Goal: Task Accomplishment & Management: Use online tool/utility

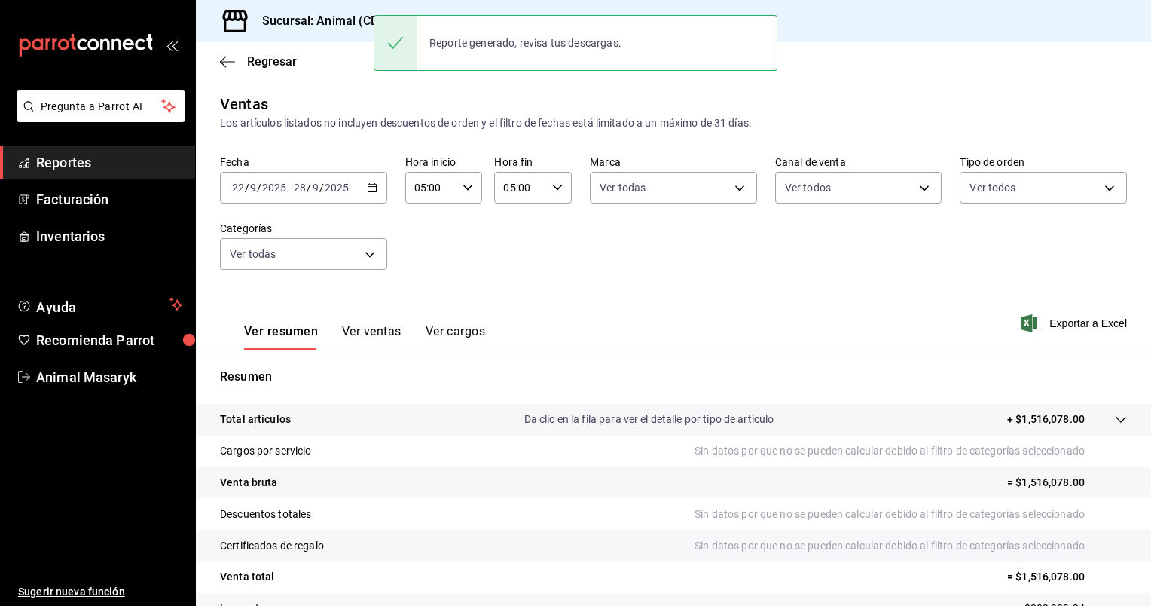
scroll to position [115, 0]
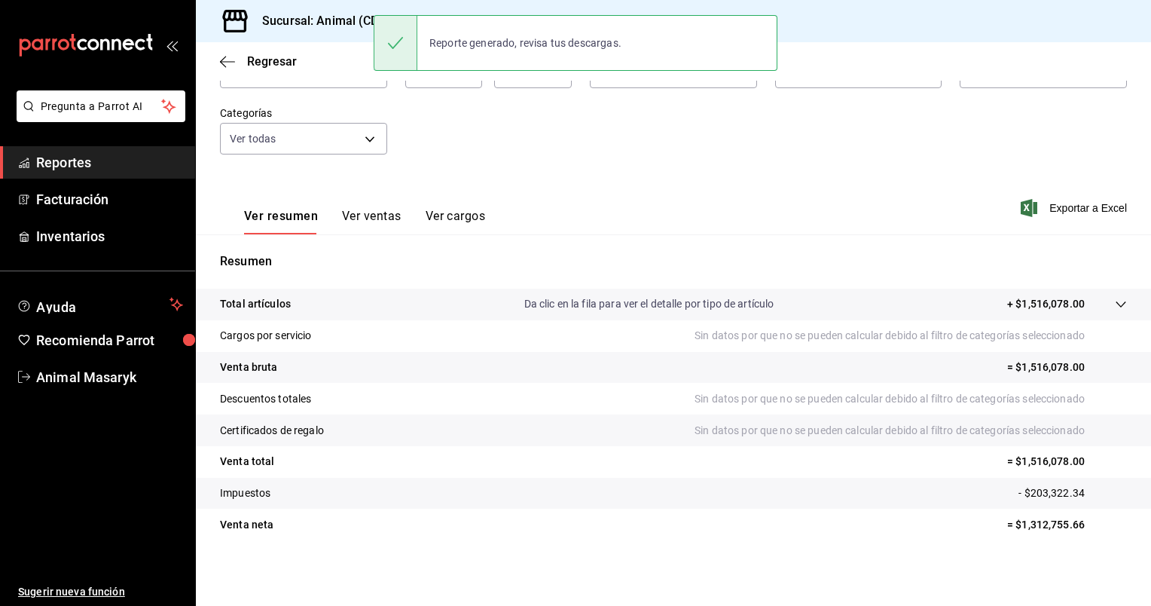
click at [542, 200] on div "Ver resumen Ver ventas Ver cargos Exportar a Excel" at bounding box center [673, 204] width 955 height 62
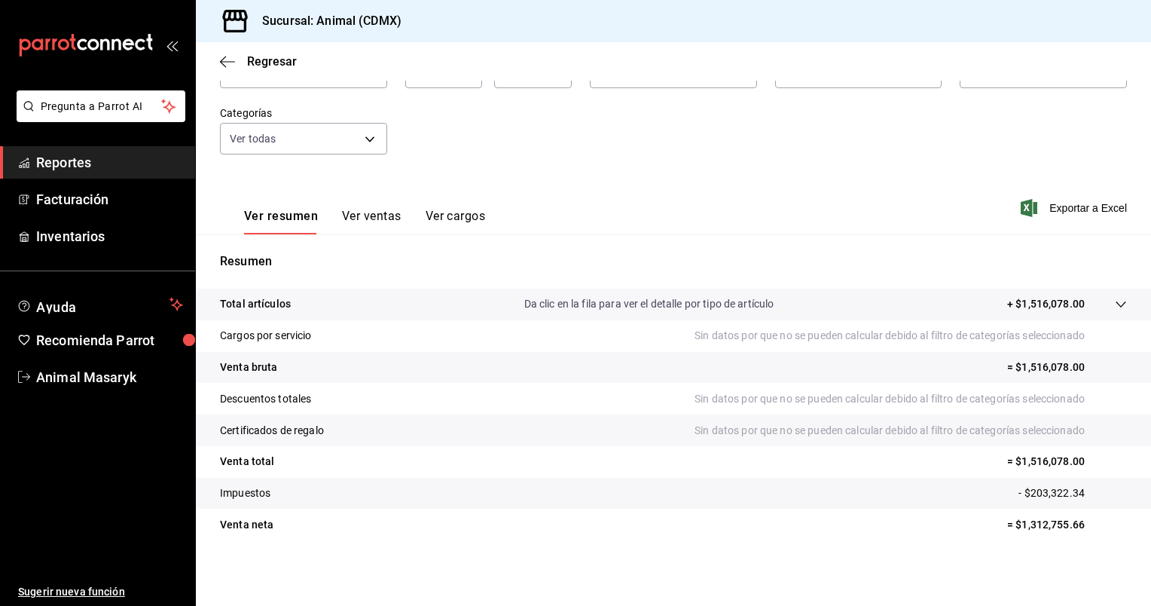
drag, startPoint x: 465, startPoint y: 124, endPoint x: 416, endPoint y: 108, distance: 51.7
click at [416, 108] on div "Fecha [DATE] [DATE] - [DATE] [DATE] Hora inicio 05:00 Hora inicio Hora fin 05:0…" at bounding box center [673, 106] width 907 height 133
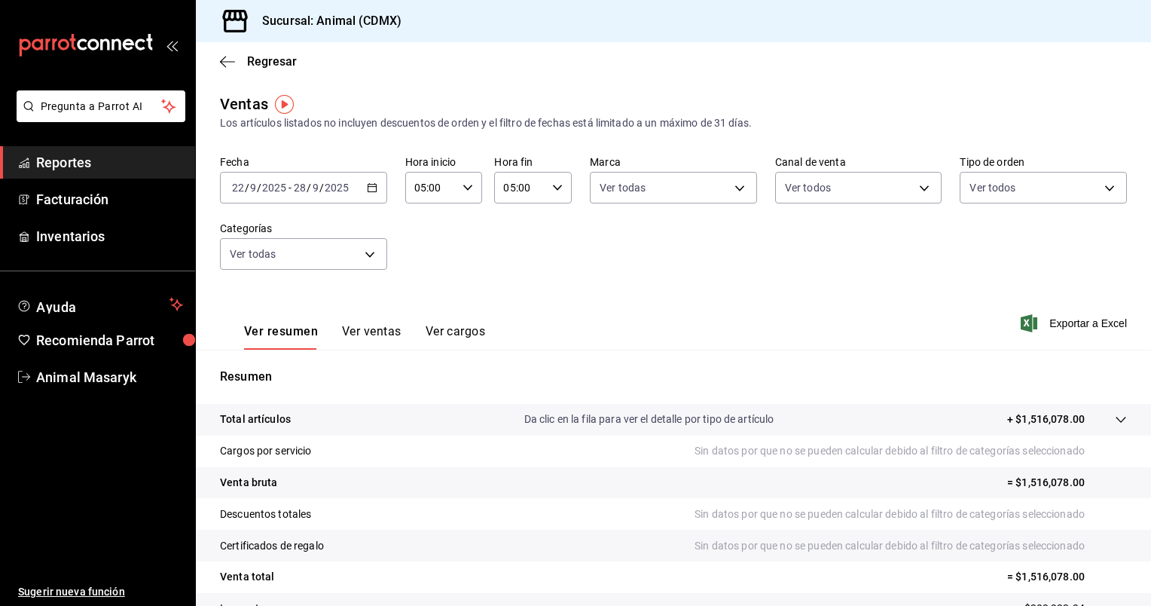
click at [368, 188] on \(Stroke\) "button" at bounding box center [372, 188] width 9 height 8
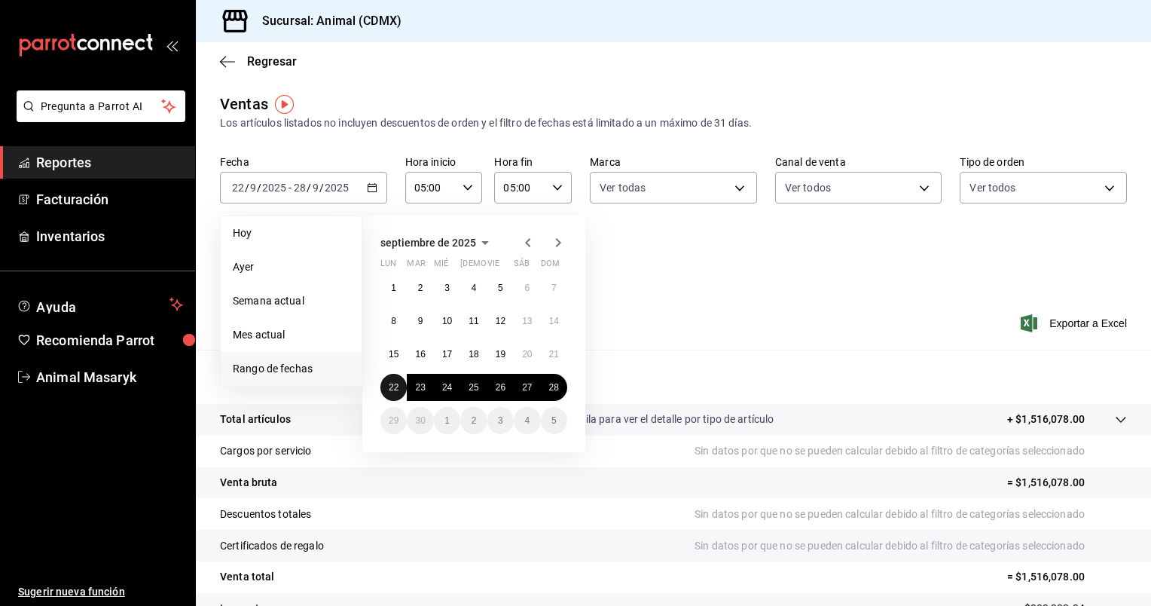
click at [387, 383] on button "22" at bounding box center [394, 387] width 26 height 27
click at [549, 383] on abbr "28" at bounding box center [554, 387] width 10 height 11
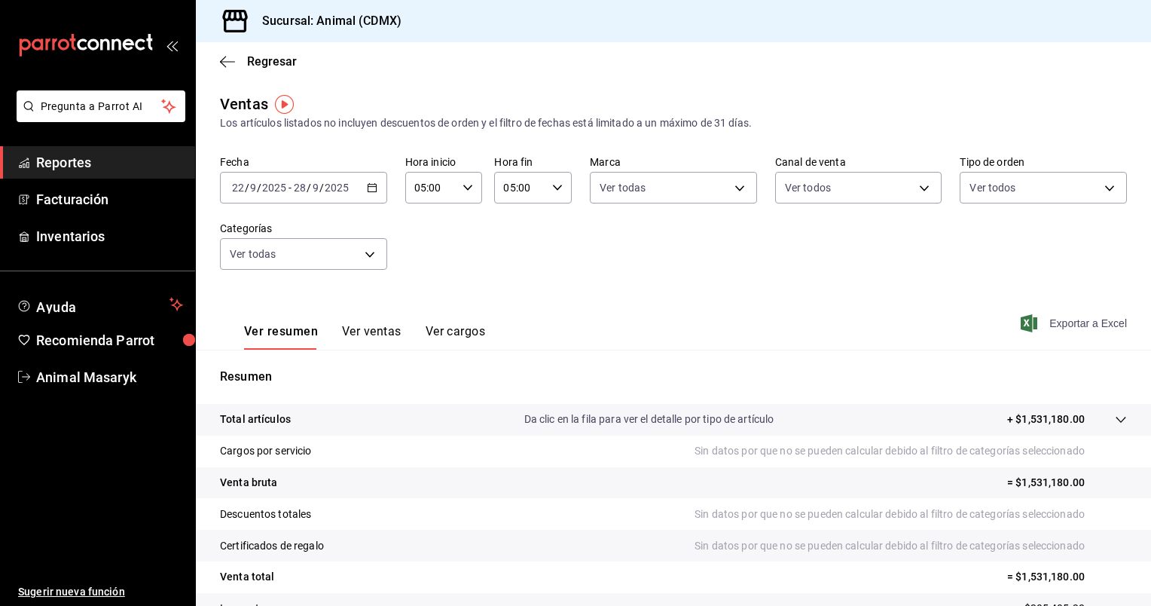
click at [1043, 327] on span "Exportar a Excel" at bounding box center [1075, 323] width 103 height 18
click at [374, 187] on \(Stroke\) "button" at bounding box center [372, 186] width 8 height 1
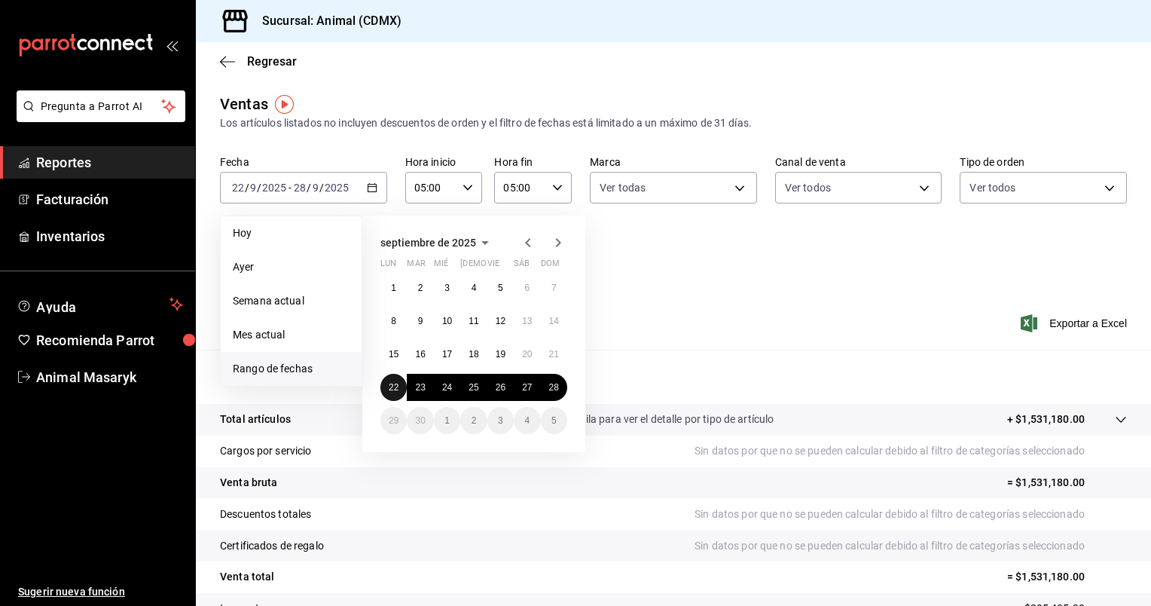
click at [392, 383] on abbr "22" at bounding box center [394, 387] width 10 height 11
click at [556, 384] on abbr "28" at bounding box center [554, 387] width 10 height 11
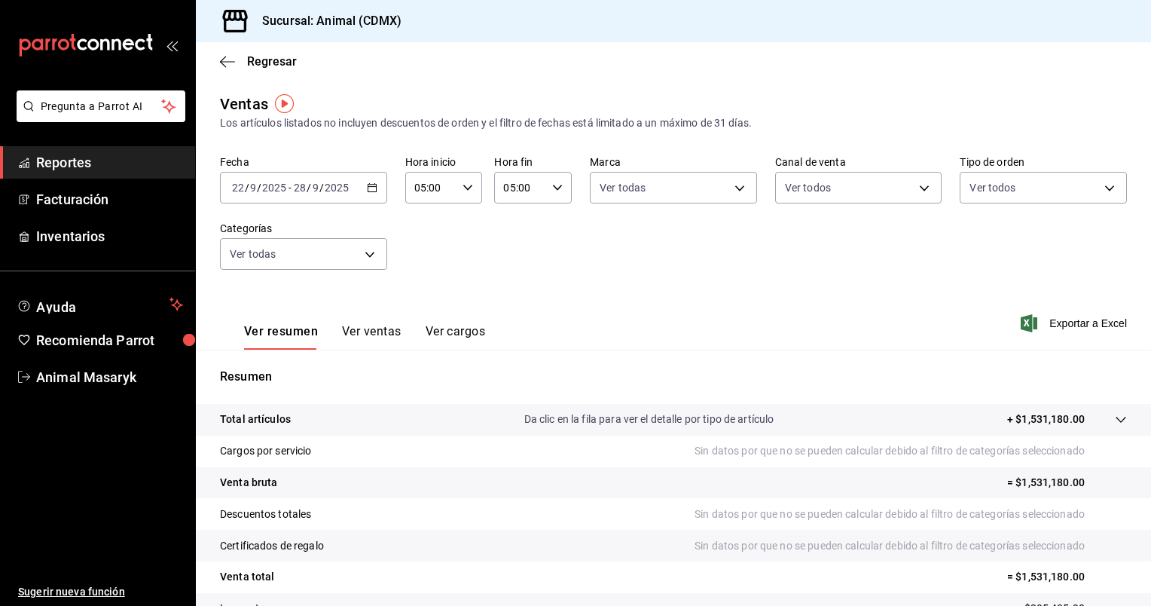
click at [367, 182] on icon "button" at bounding box center [372, 187] width 11 height 11
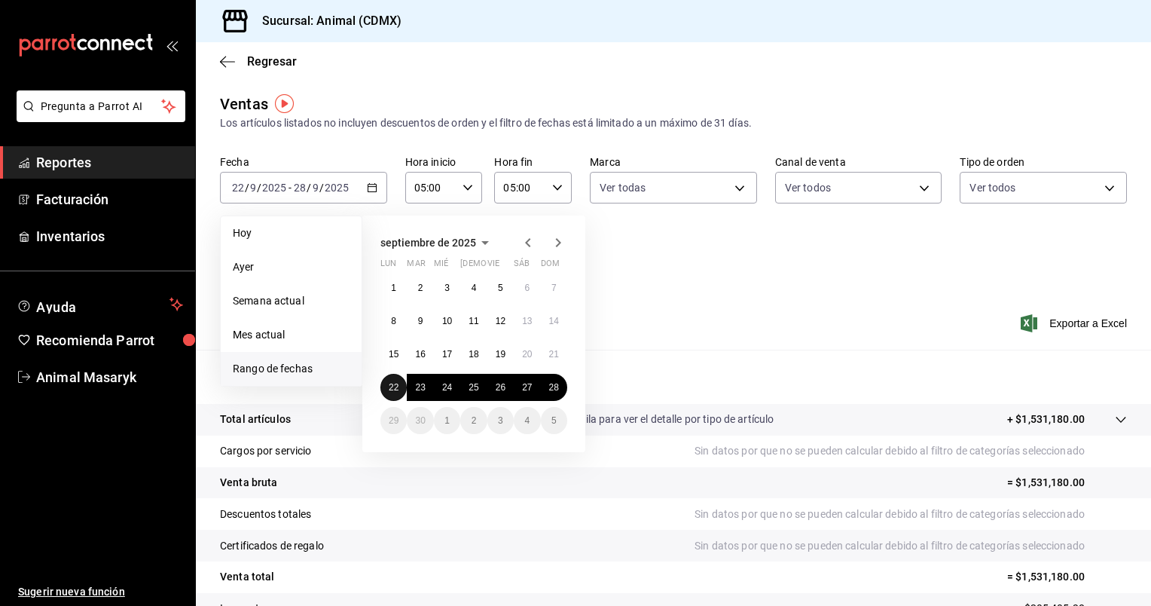
click at [392, 384] on abbr "22" at bounding box center [394, 387] width 10 height 11
click at [558, 392] on button "28" at bounding box center [554, 387] width 26 height 27
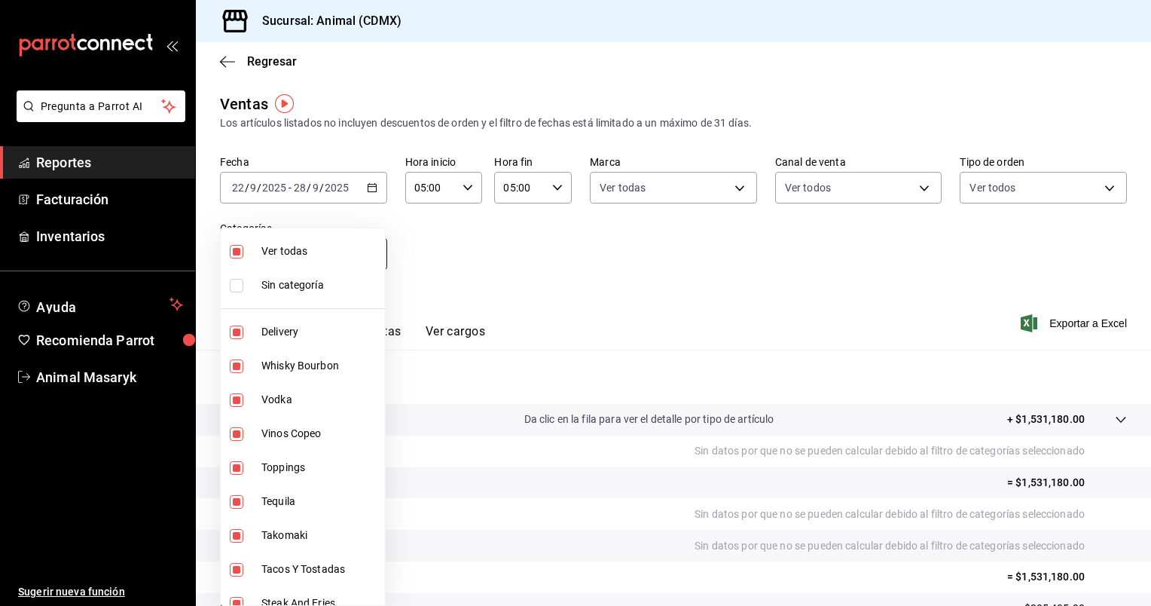
click at [376, 253] on body "Pregunta a Parrot AI Reportes Facturación Inventarios Ayuda Recomienda Parrot A…" at bounding box center [575, 303] width 1151 height 606
click at [376, 253] on span "Ver todas" at bounding box center [320, 251] width 118 height 16
checkbox input "false"
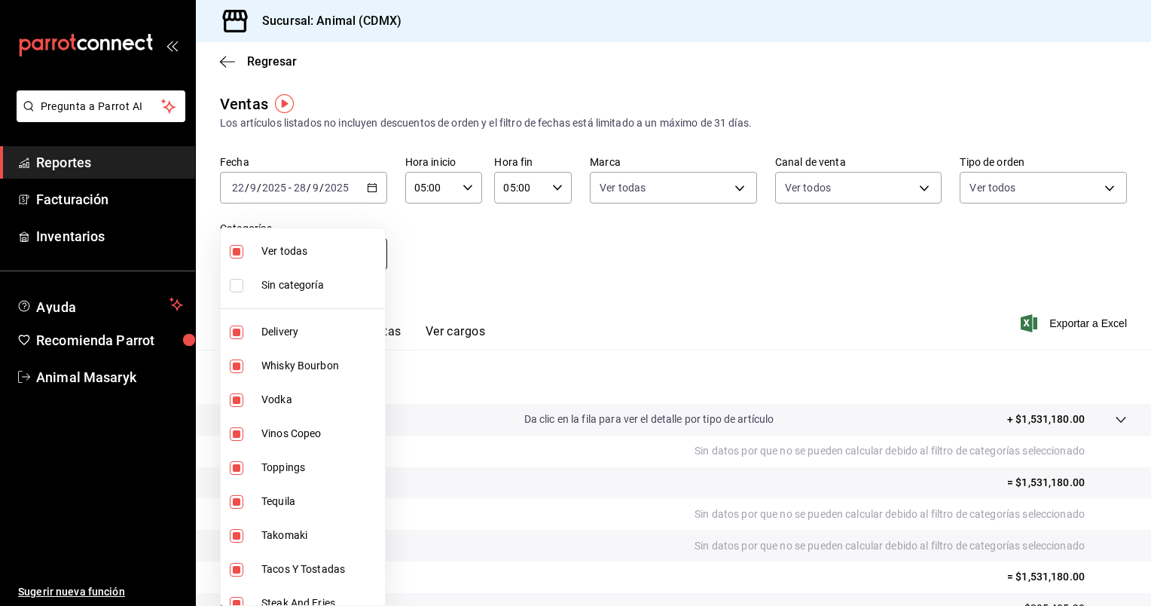
checkbox input "false"
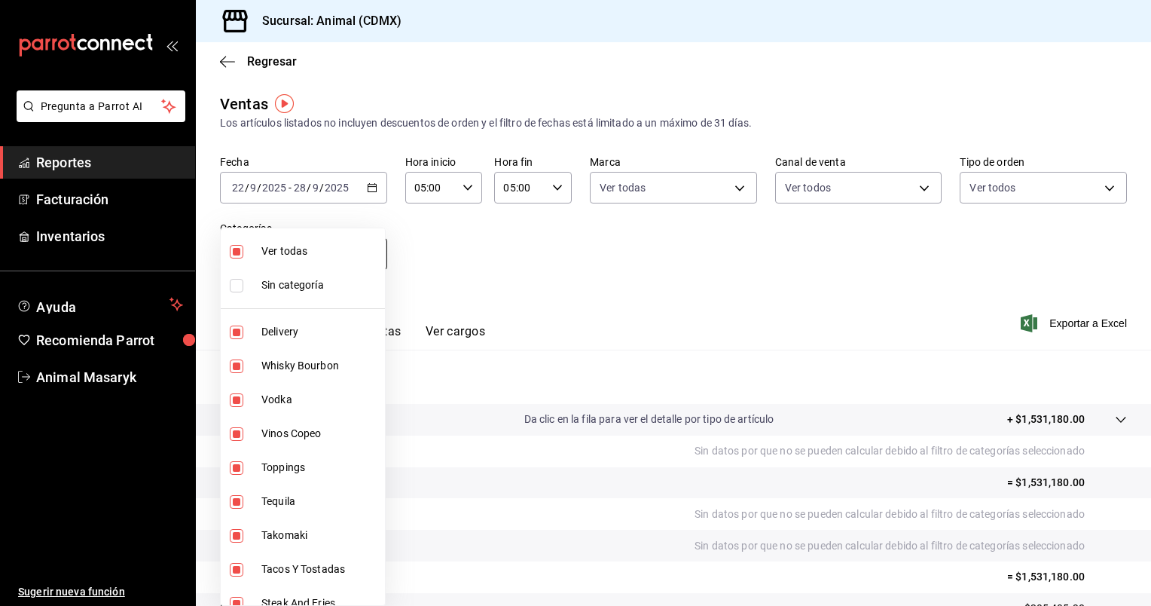
checkbox input "false"
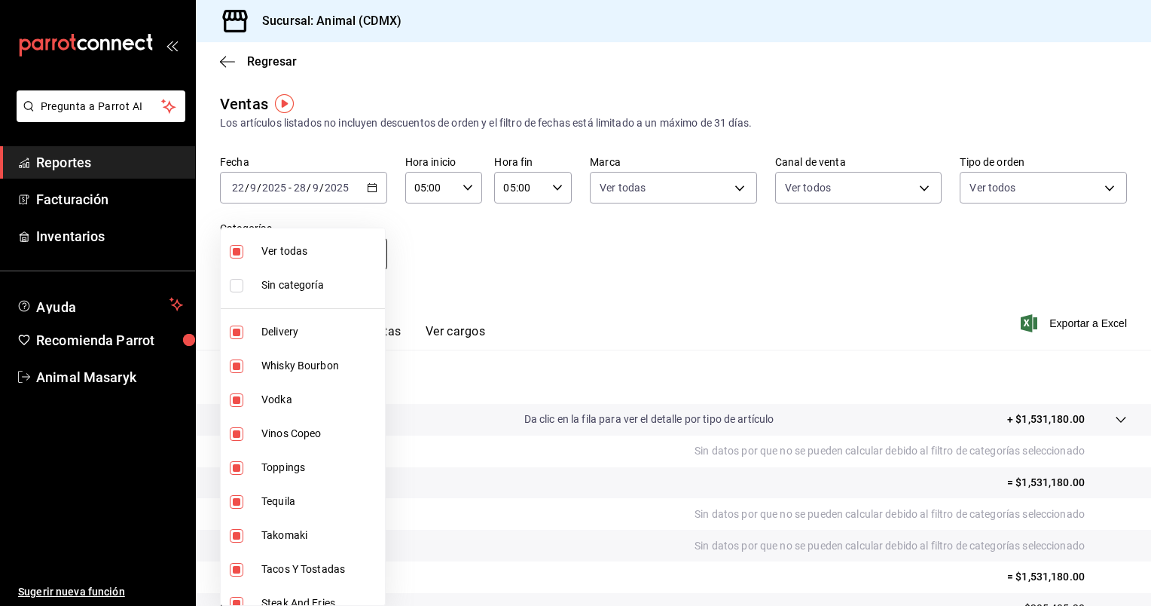
checkbox input "false"
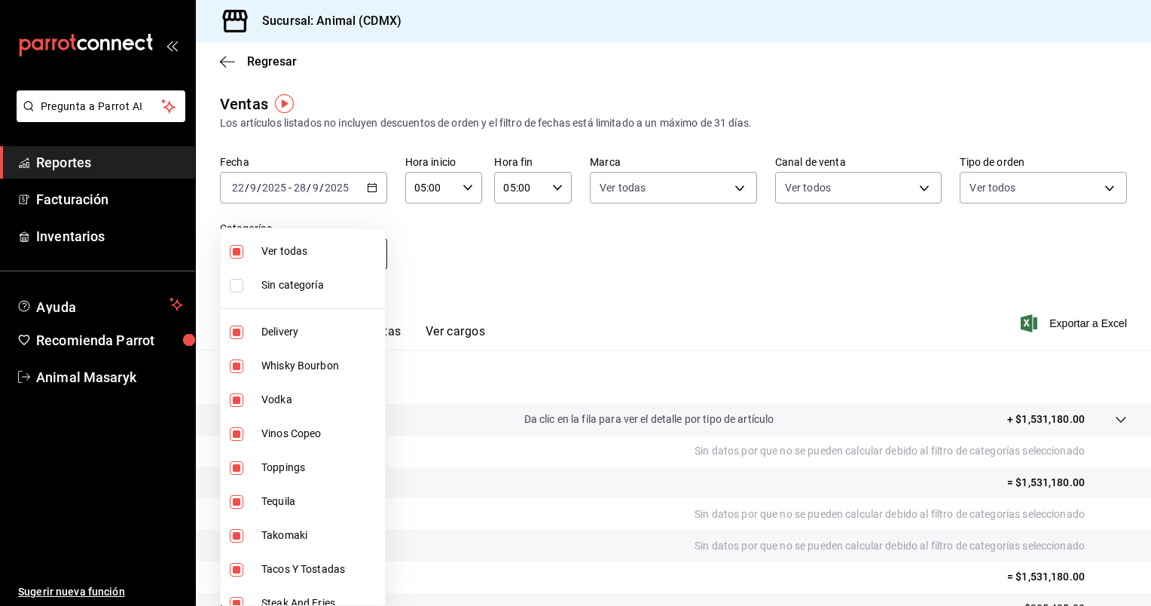
checkbox input "false"
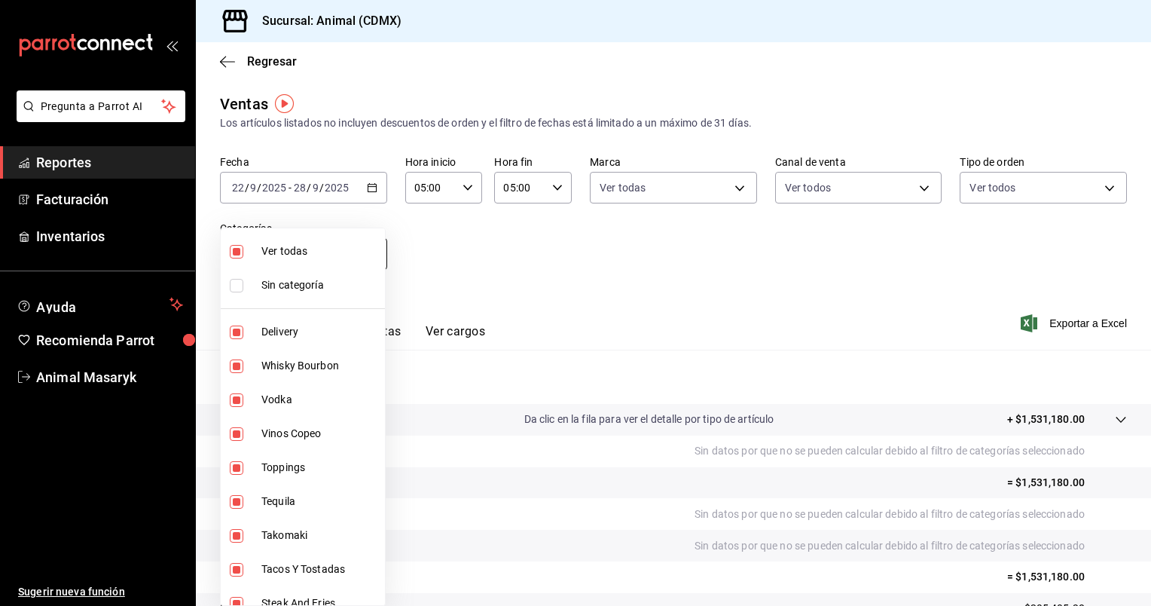
checkbox input "false"
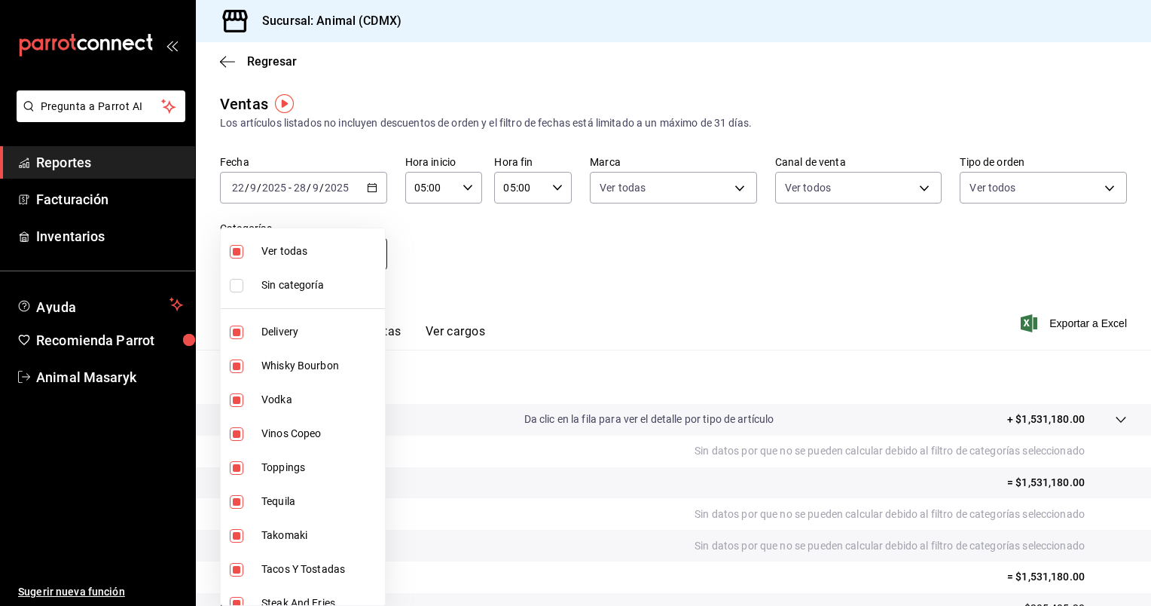
checkbox input "false"
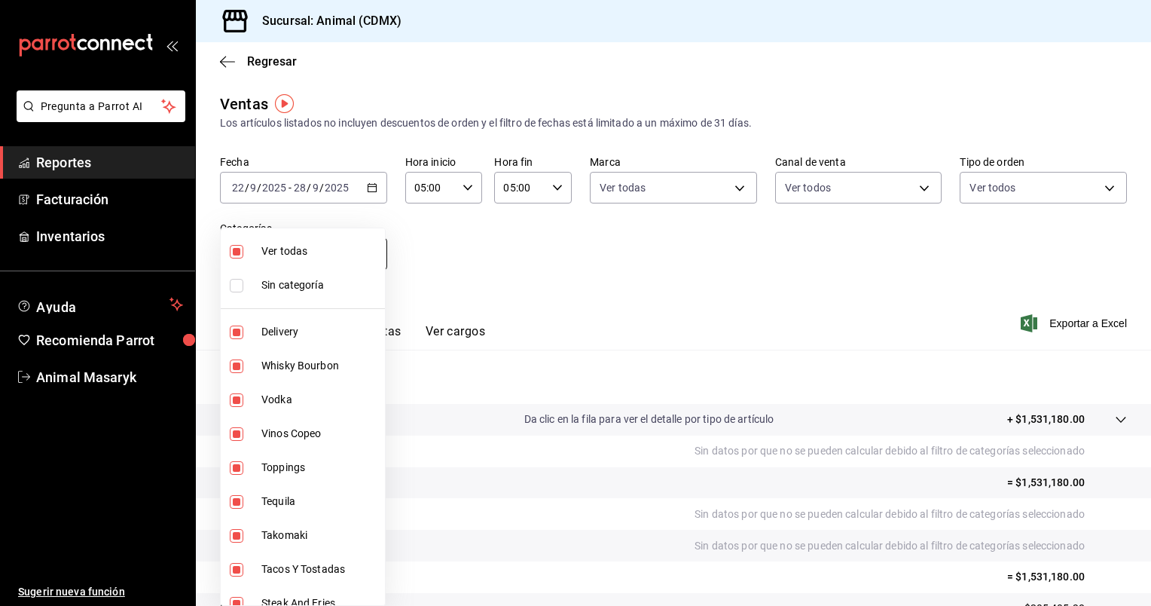
checkbox input "false"
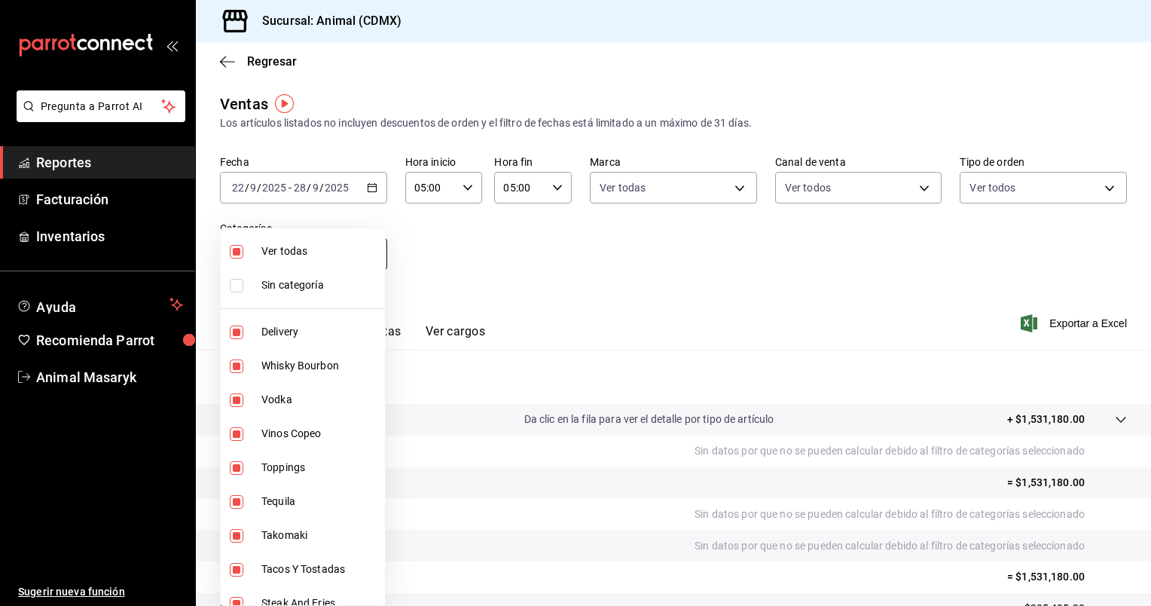
checkbox input "false"
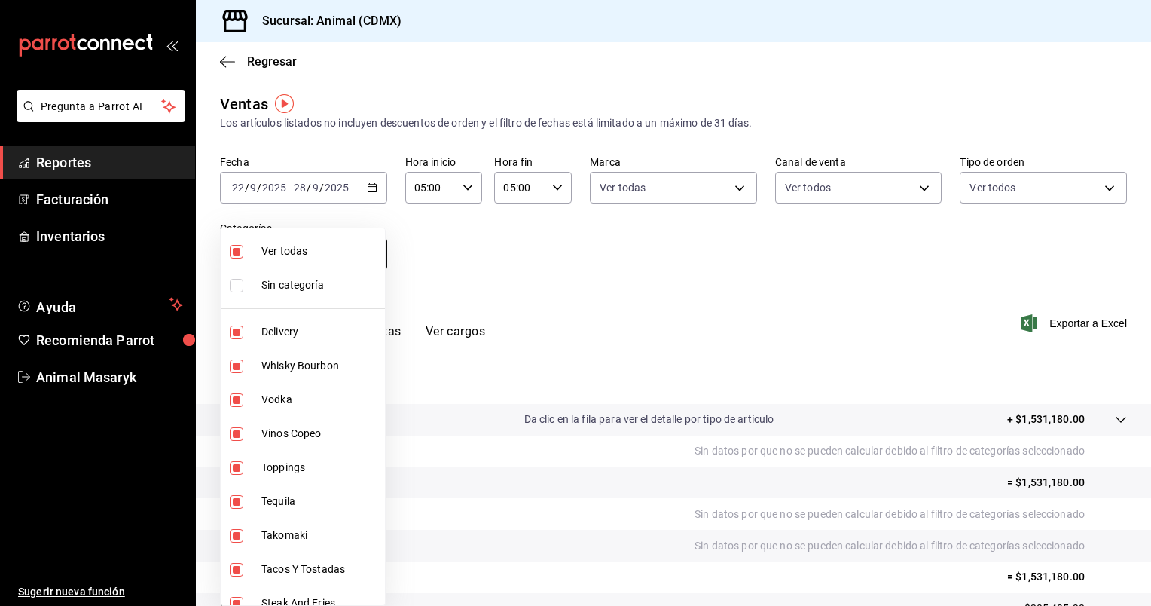
checkbox input "false"
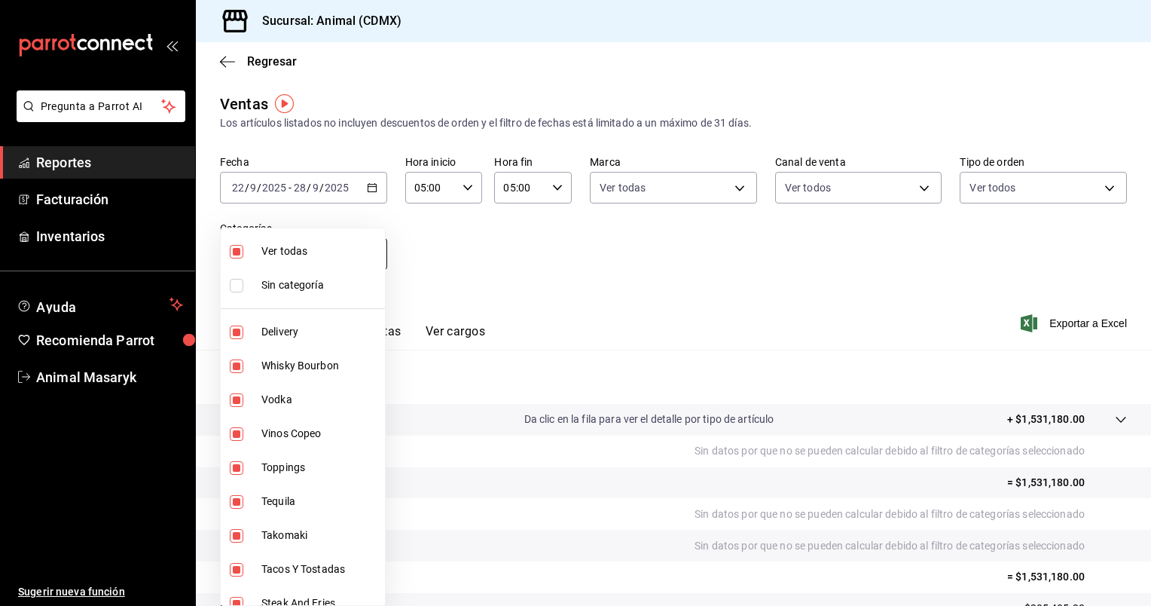
checkbox input "false"
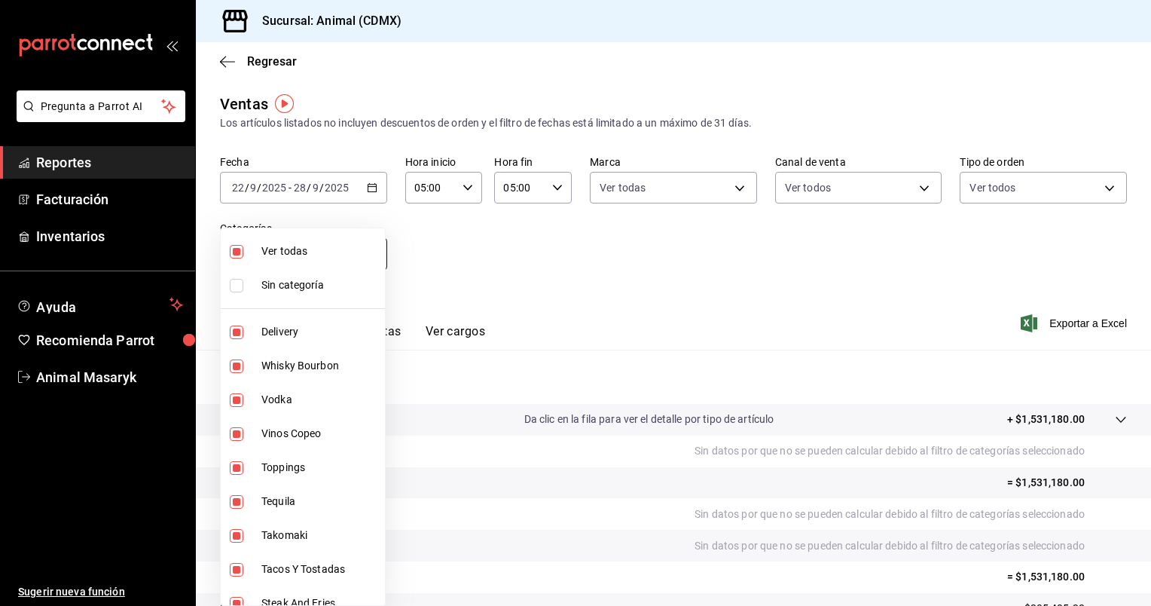
checkbox input "false"
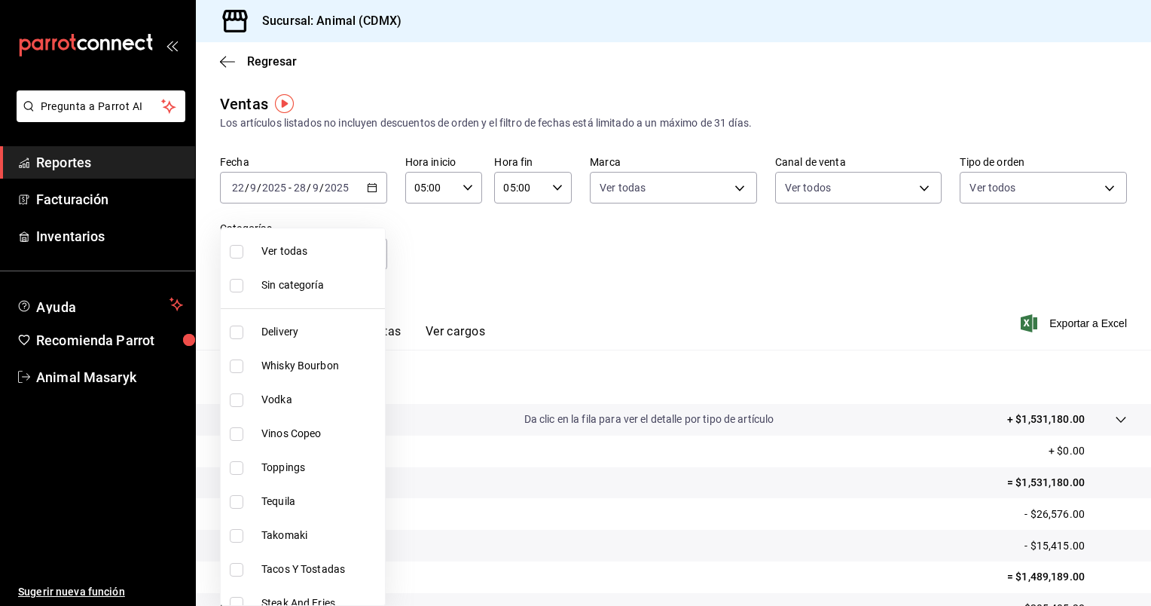
click at [341, 253] on span "Ver todas" at bounding box center [320, 251] width 118 height 16
type input "281688af-6220-48ae-86b9-ca5e6f63eb3e,2ffeebaa-176c-4024-95f8-553ffecca8da,37769…"
checkbox input "true"
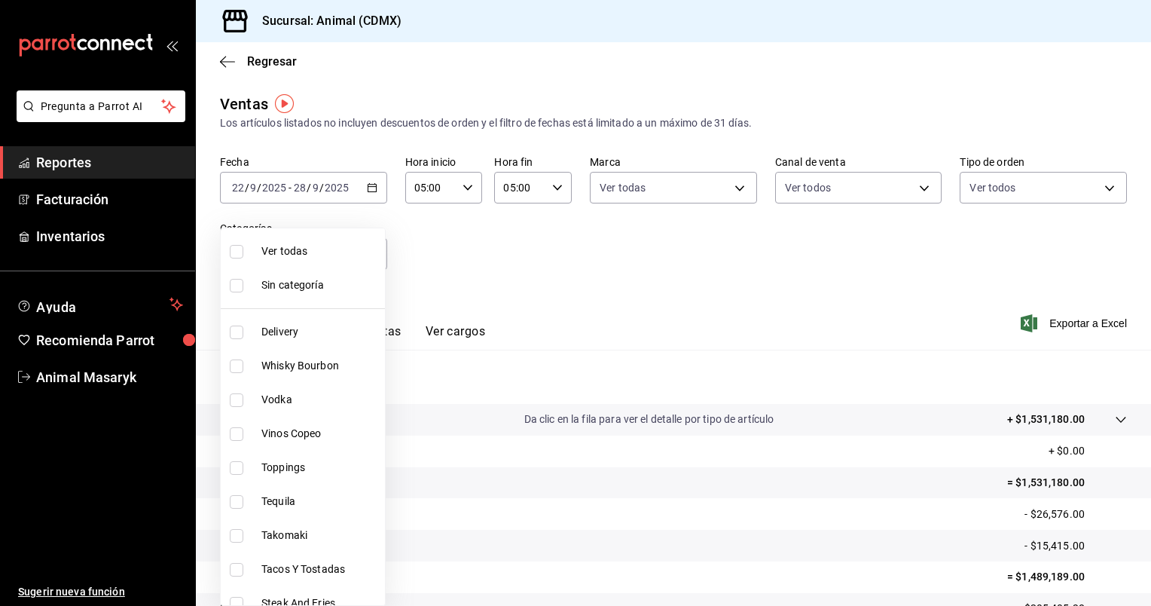
checkbox input "true"
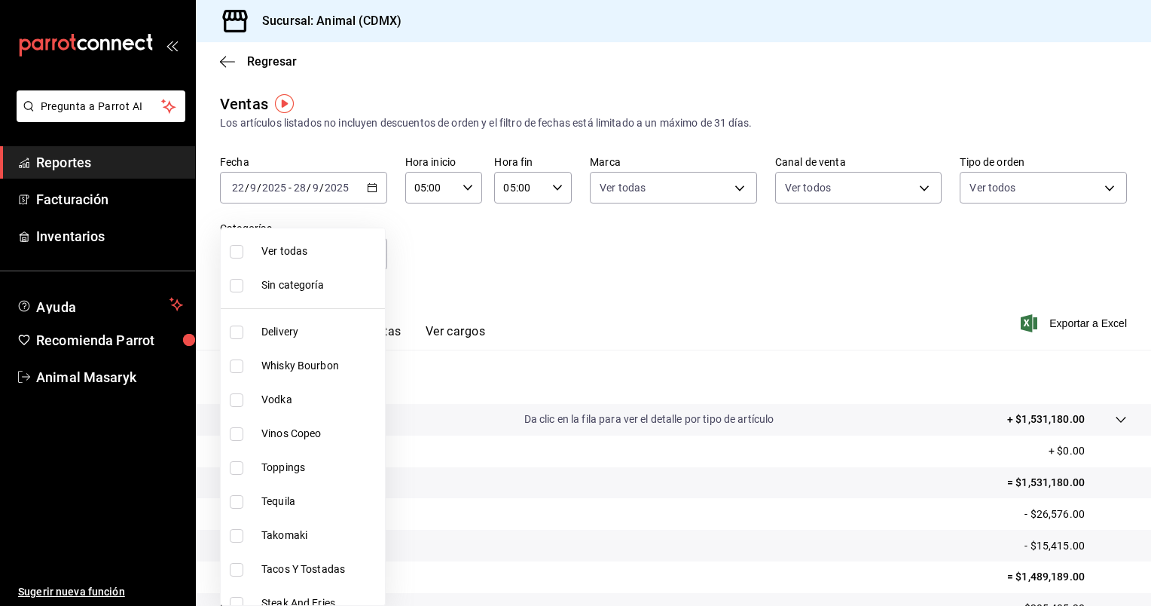
checkbox input "true"
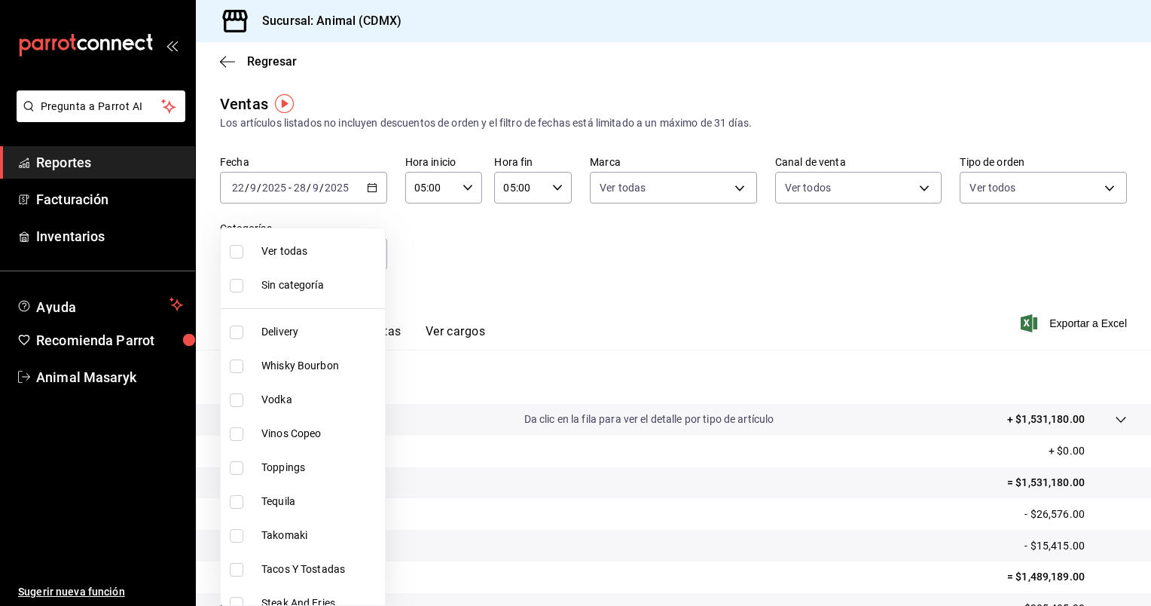
checkbox input "true"
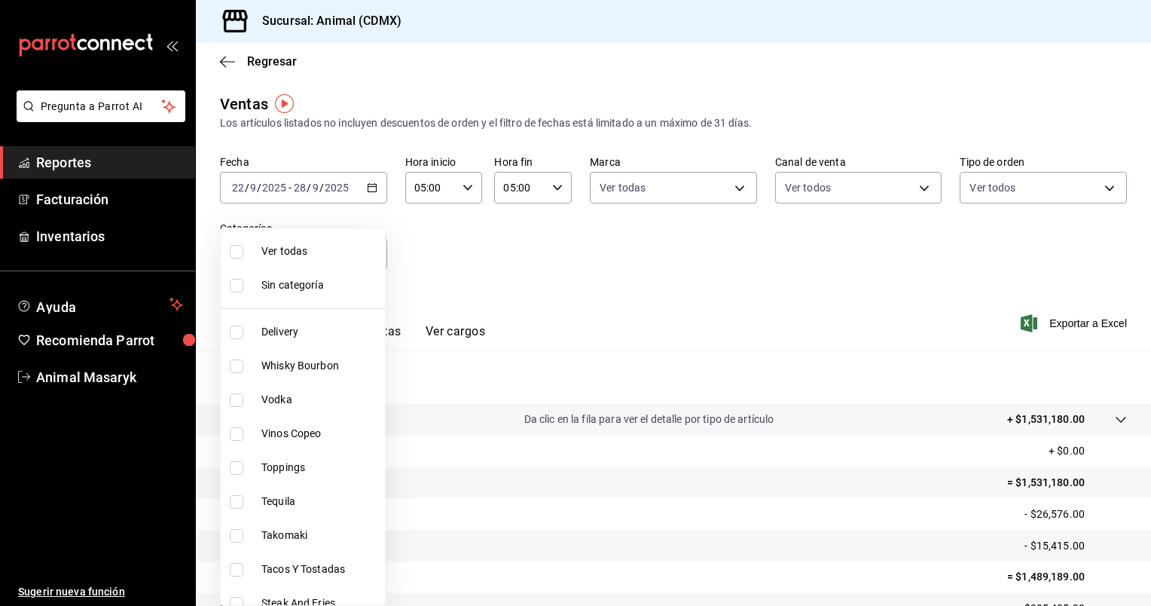
checkbox input "true"
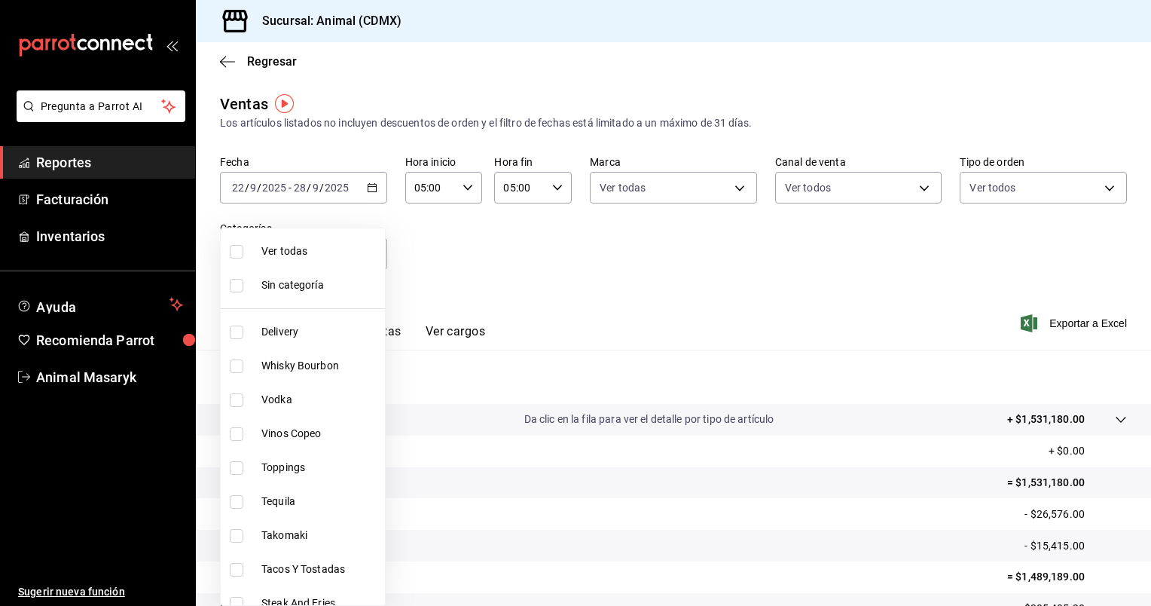
checkbox input "true"
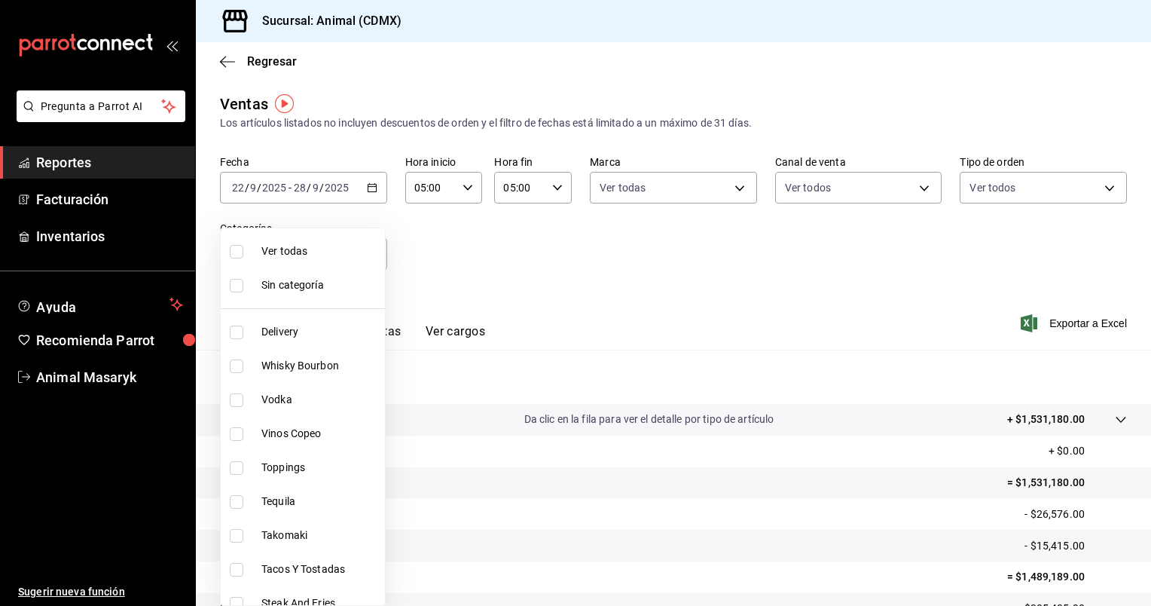
checkbox input "true"
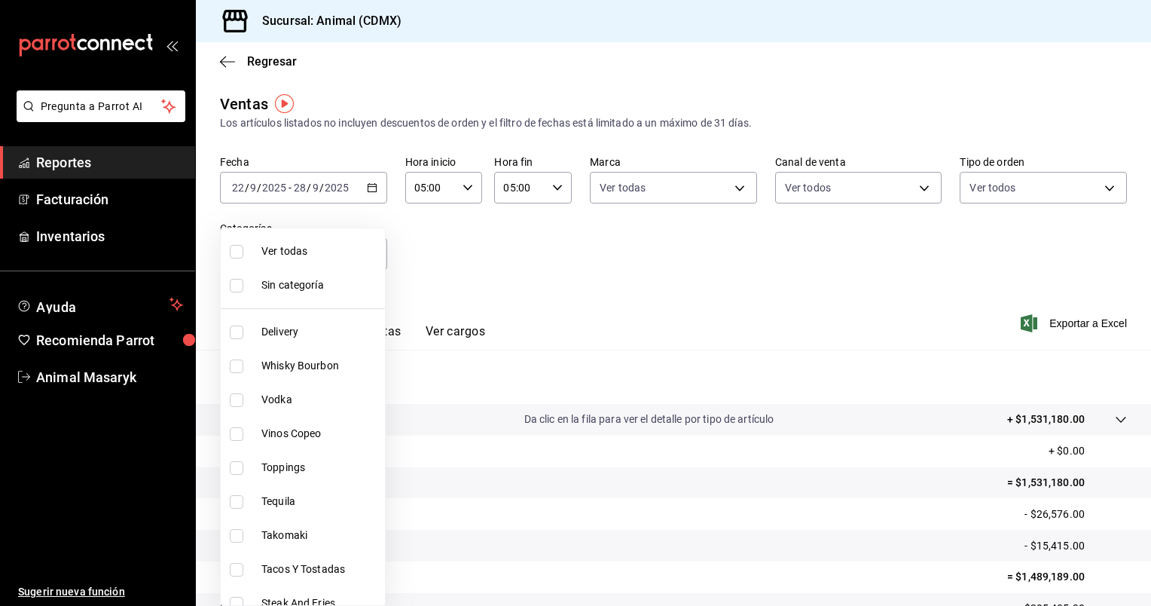
checkbox input "true"
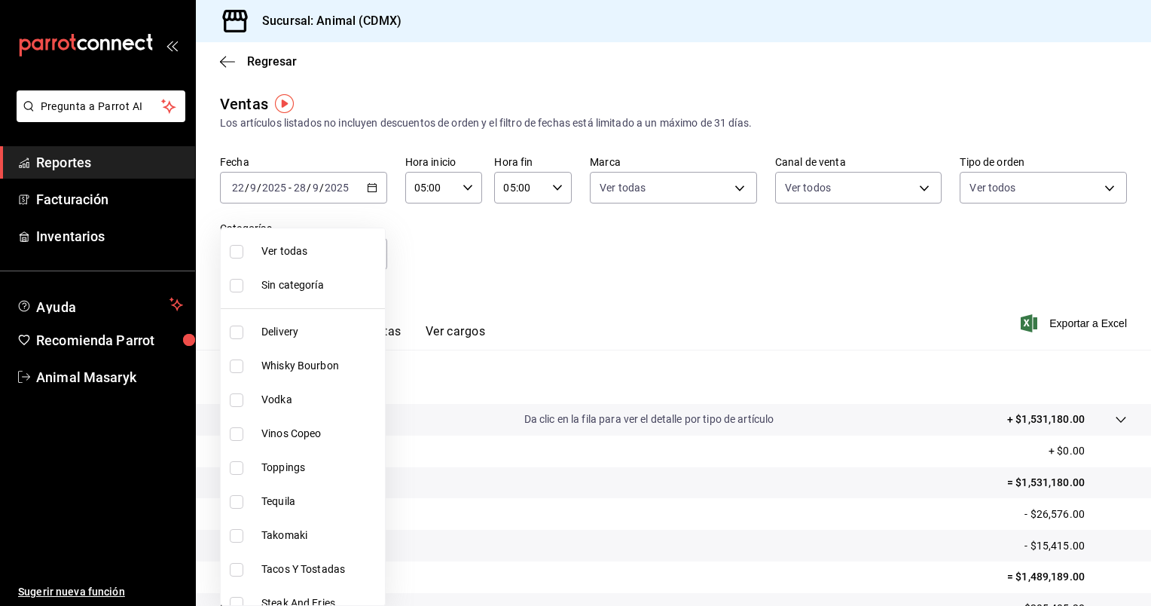
checkbox input "true"
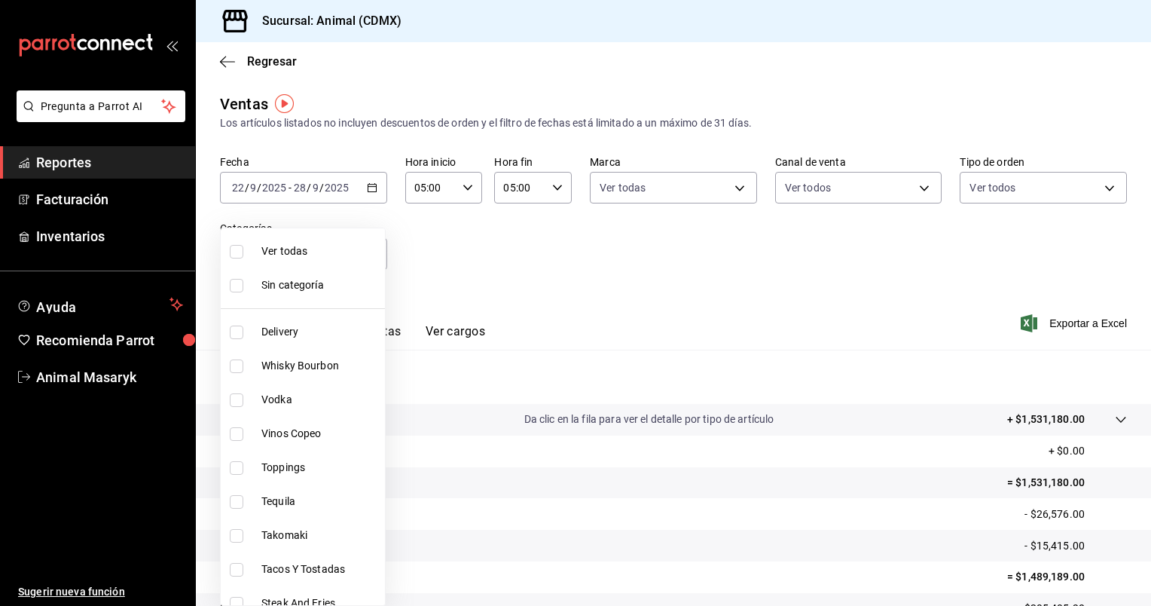
checkbox input "true"
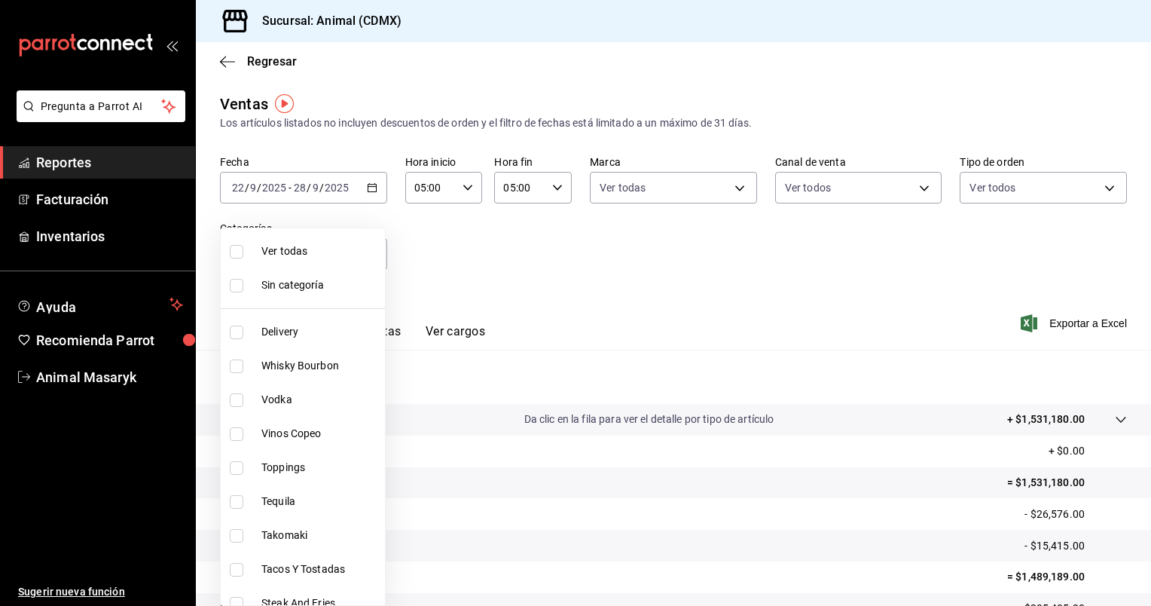
checkbox input "true"
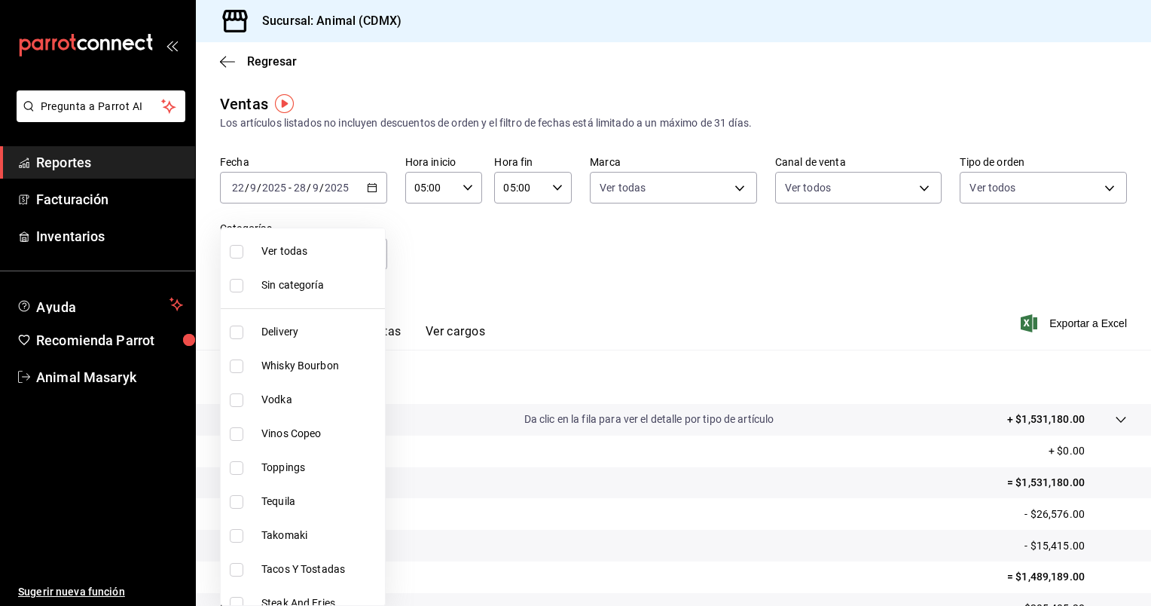
checkbox input "true"
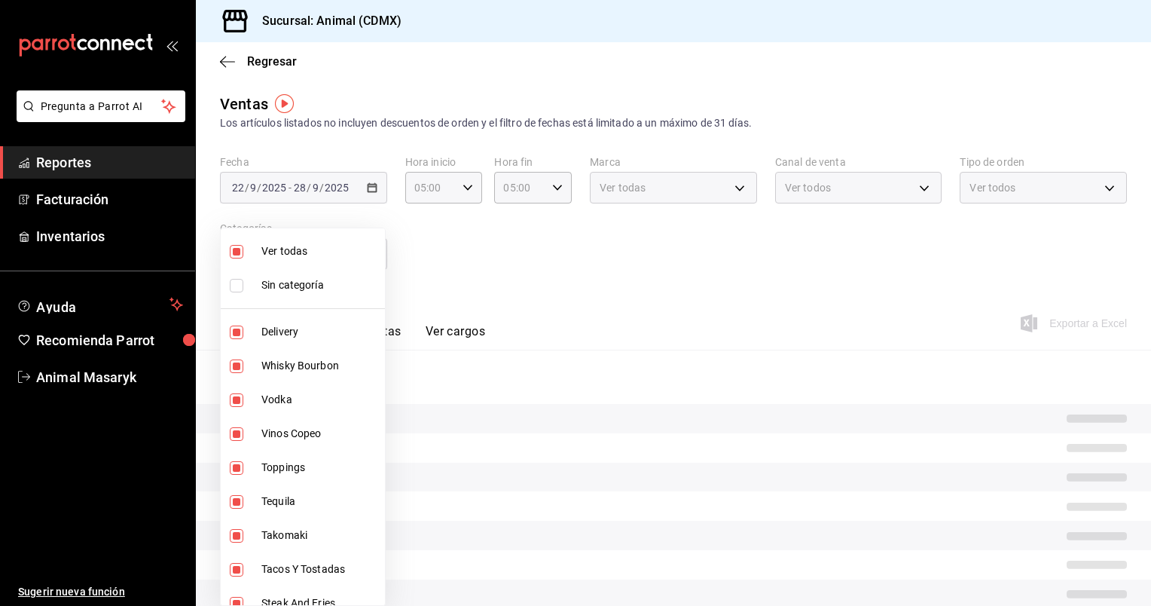
click at [482, 256] on div at bounding box center [575, 303] width 1151 height 606
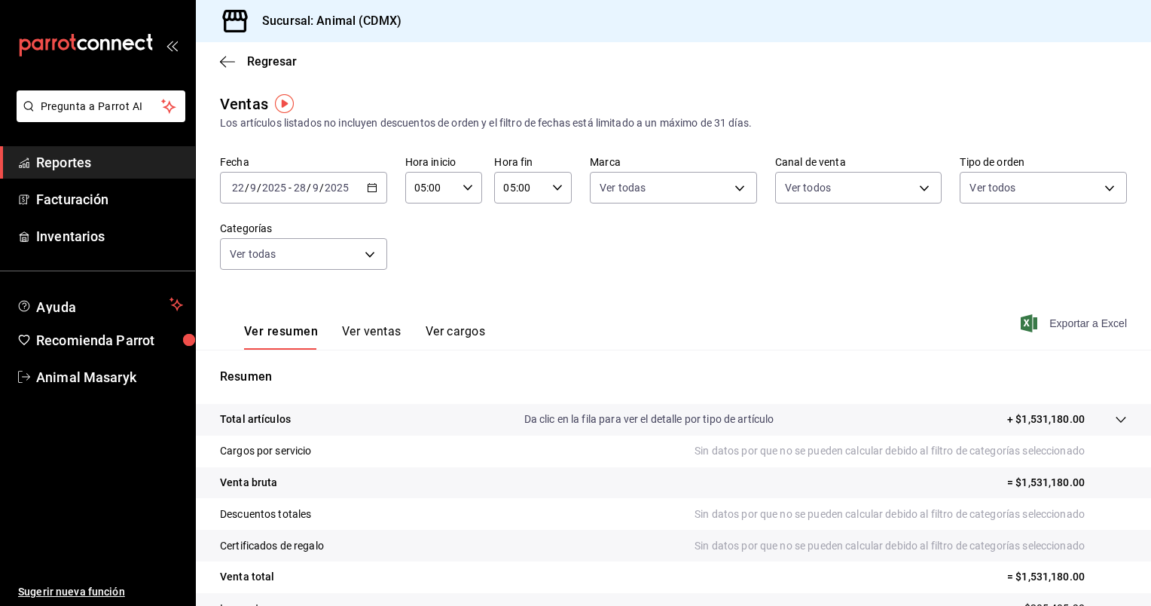
click at [1085, 321] on span "Exportar a Excel" at bounding box center [1075, 323] width 103 height 18
click at [1088, 322] on span "Exportar a Excel" at bounding box center [1075, 323] width 103 height 18
click at [375, 181] on div "[DATE] [DATE] - [DATE] [DATE]" at bounding box center [303, 188] width 167 height 32
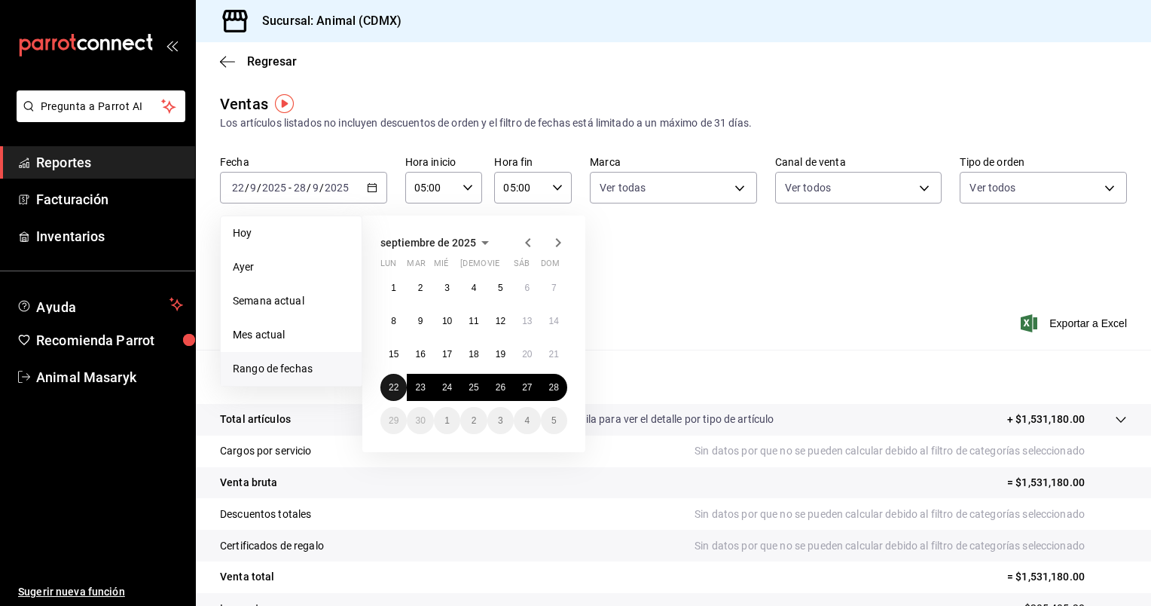
click at [392, 386] on abbr "22" at bounding box center [394, 387] width 10 height 11
click at [559, 389] on button "28" at bounding box center [554, 387] width 26 height 27
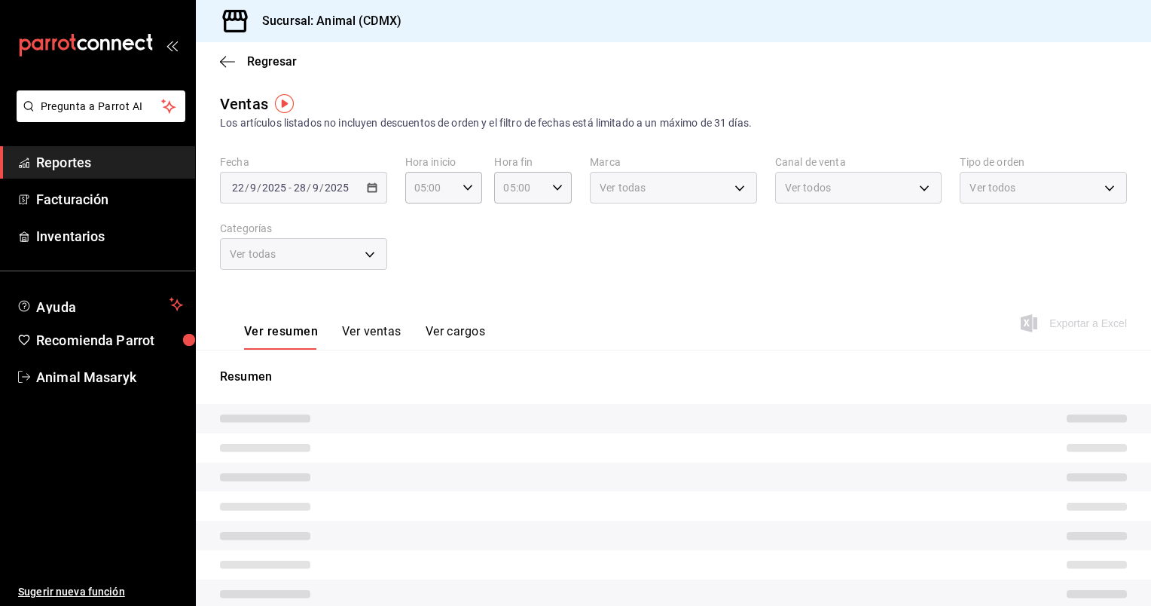
click at [677, 271] on div "Fecha [DATE] [DATE] - [DATE] [DATE] Hora inicio 05:00 Hora inicio Hora fin 05:0…" at bounding box center [673, 221] width 907 height 133
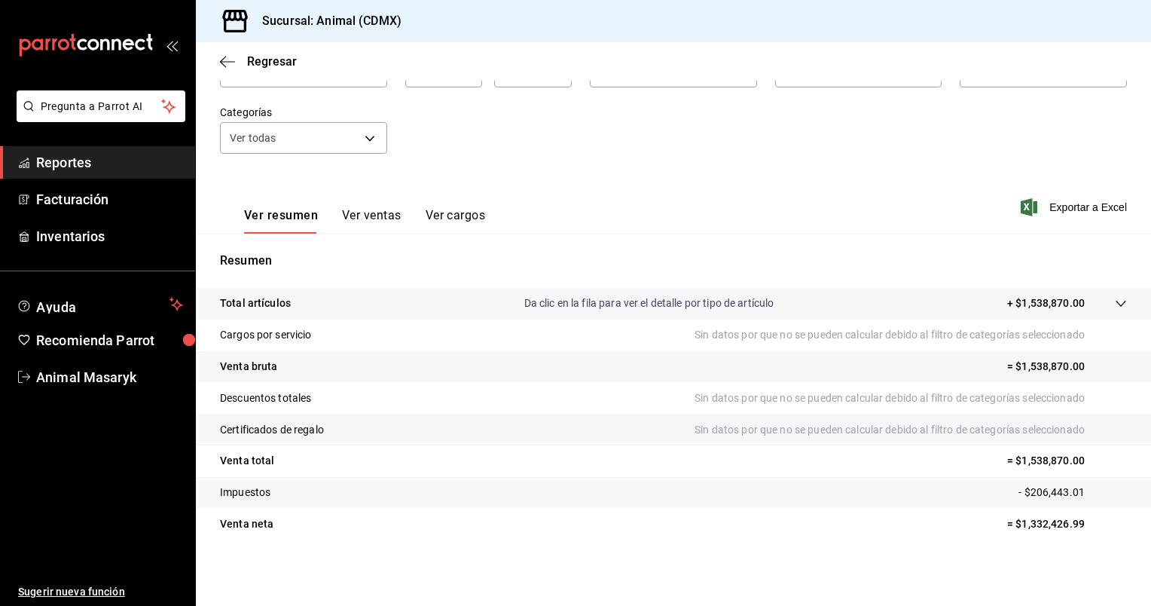
scroll to position [116, 0]
click at [1112, 205] on span "Exportar a Excel" at bounding box center [1075, 207] width 103 height 18
